Goal: Task Accomplishment & Management: Manage account settings

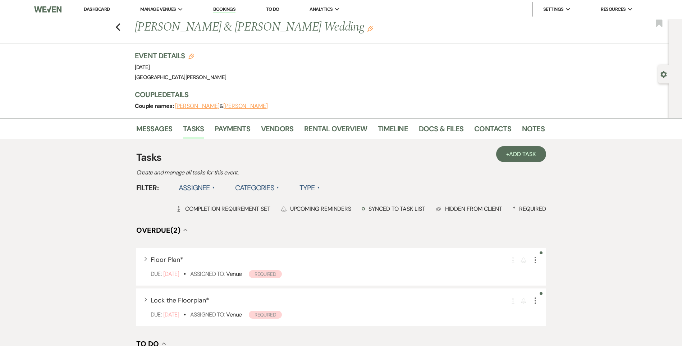
click at [661, 74] on use "button" at bounding box center [663, 74] width 6 height 6
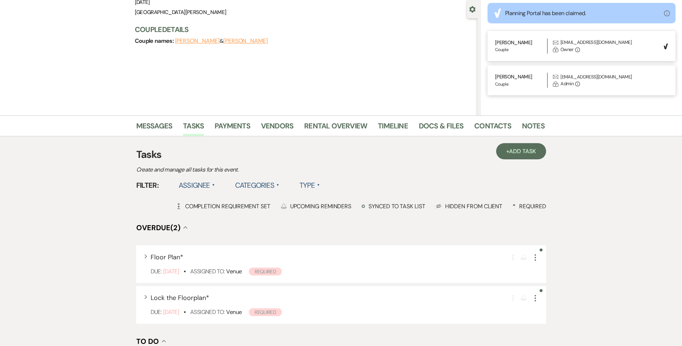
scroll to position [180, 0]
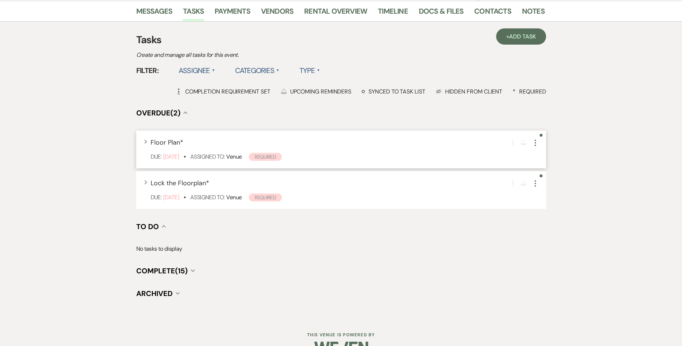
click at [534, 143] on icon "More" at bounding box center [535, 142] width 9 height 9
click at [555, 192] on button "Plan Portal Link Mark As Complete" at bounding box center [566, 190] width 70 height 12
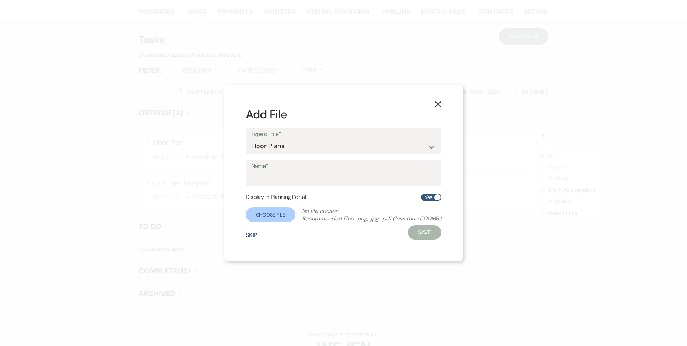
click at [246, 234] on button "Skip" at bounding box center [252, 235] width 12 height 6
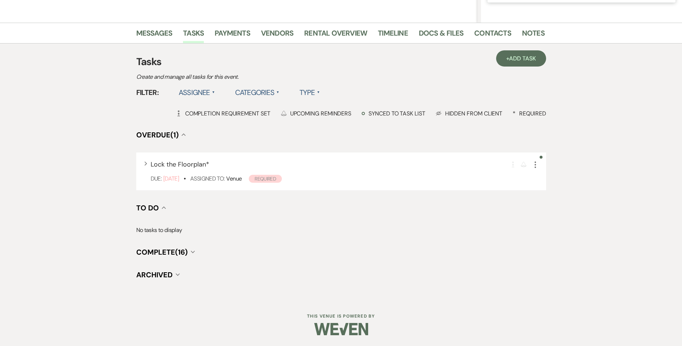
scroll to position [158, 0]
click at [531, 164] on icon "More" at bounding box center [535, 164] width 9 height 9
click at [548, 208] on button "Plan Portal Link Mark As Complete" at bounding box center [566, 212] width 70 height 12
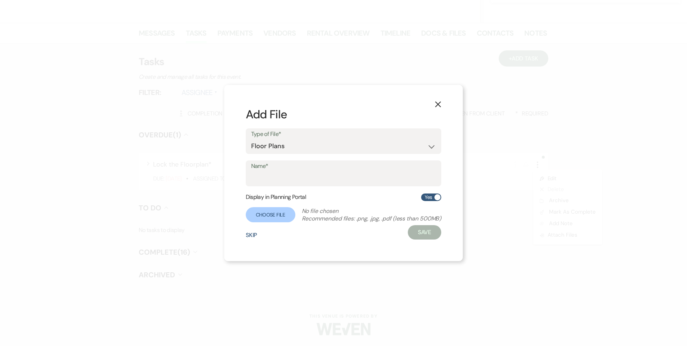
click at [253, 234] on button "Skip" at bounding box center [252, 235] width 12 height 6
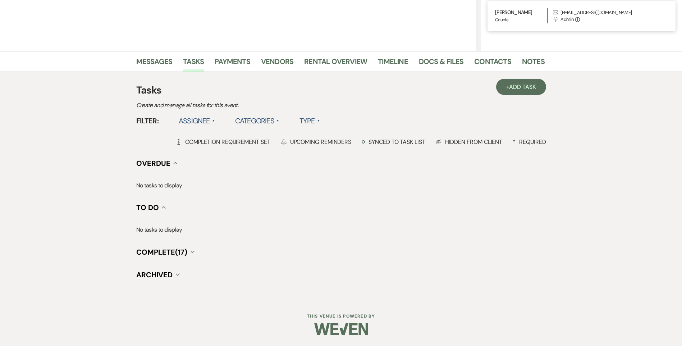
scroll to position [129, 0]
